Goal: Navigation & Orientation: Understand site structure

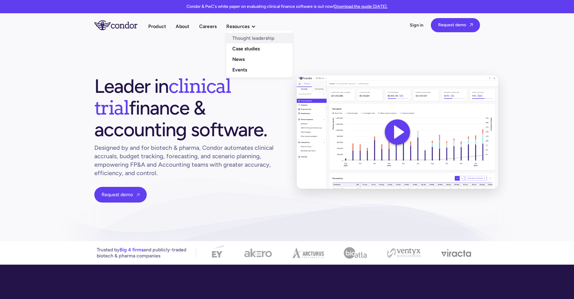
click at [250, 39] on link "Thought leadership" at bounding box center [259, 38] width 66 height 11
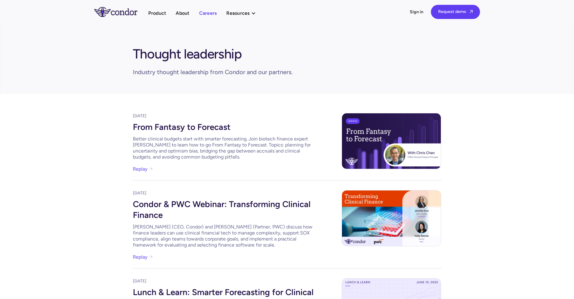
click at [215, 13] on link "Careers" at bounding box center [208, 13] width 18 height 8
click at [188, 12] on link "About" at bounding box center [183, 13] width 14 height 8
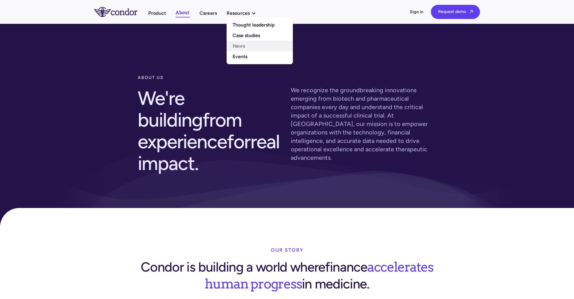
click at [243, 47] on link "News" at bounding box center [259, 46] width 66 height 11
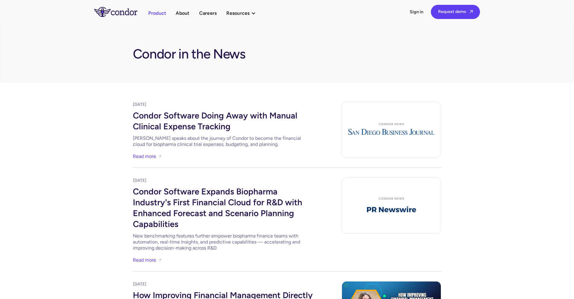
click at [158, 11] on link "Product" at bounding box center [157, 13] width 18 height 8
